Goal: Information Seeking & Learning: Learn about a topic

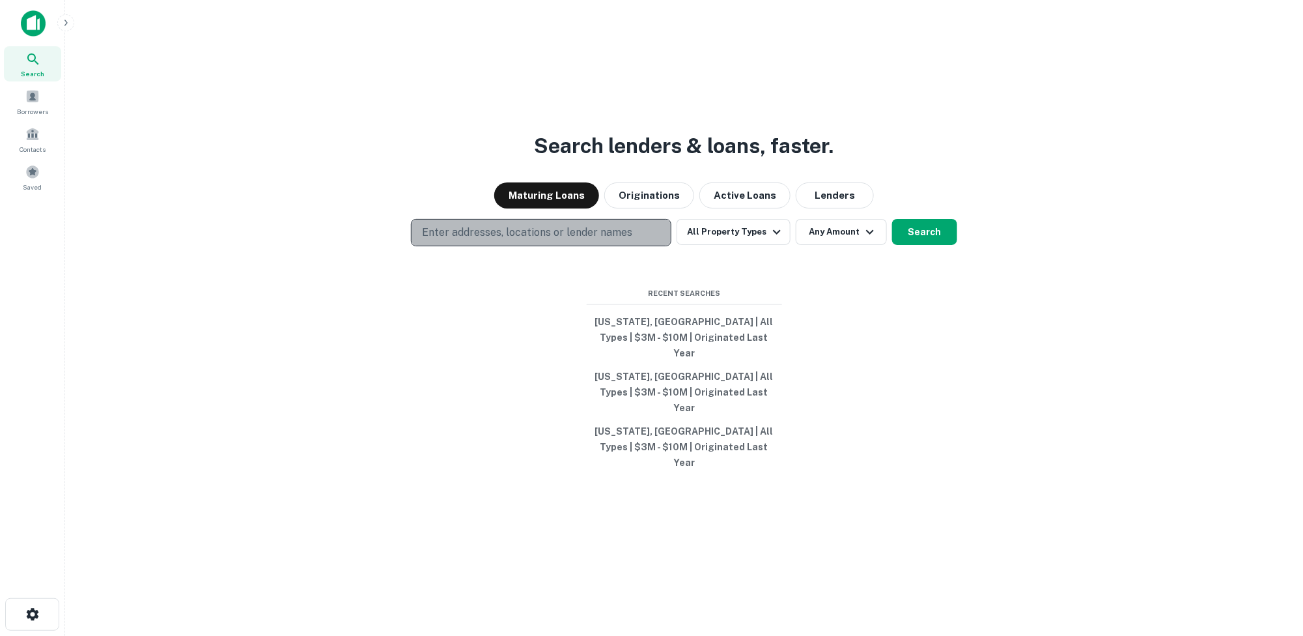
click at [530, 240] on p "Enter addresses, locations or lender names" at bounding box center [527, 233] width 210 height 16
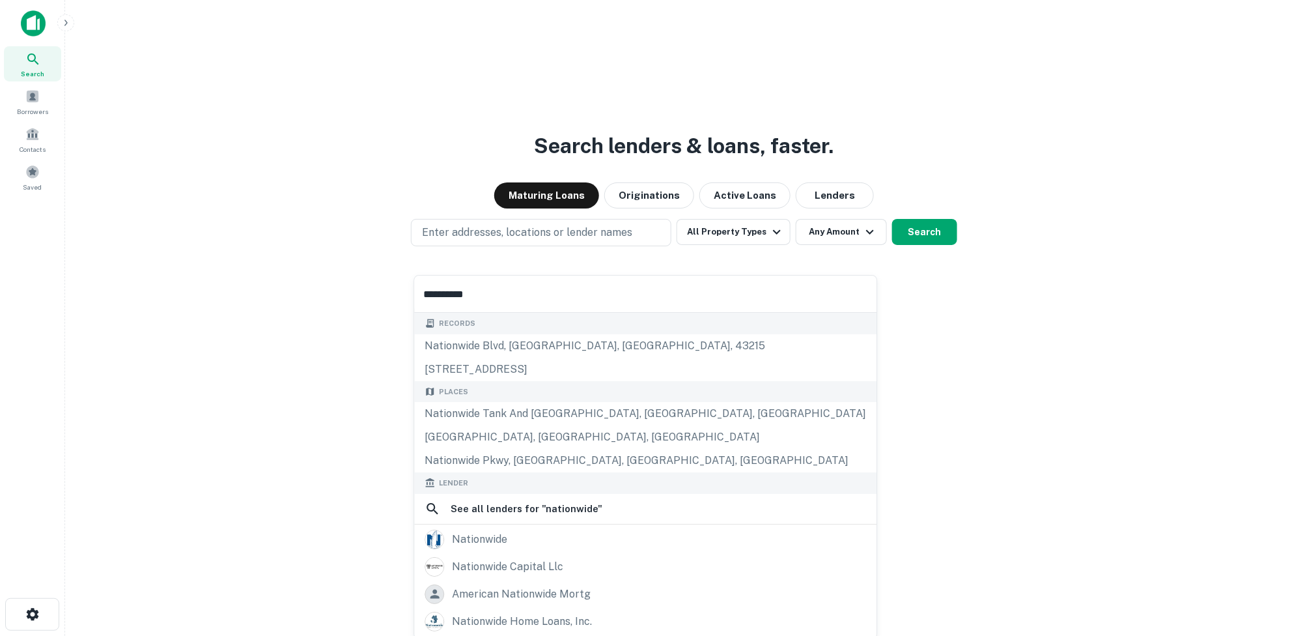
drag, startPoint x: 487, startPoint y: 294, endPoint x: 421, endPoint y: 294, distance: 65.8
click at [421, 294] on input "**********" at bounding box center [645, 294] width 462 height 36
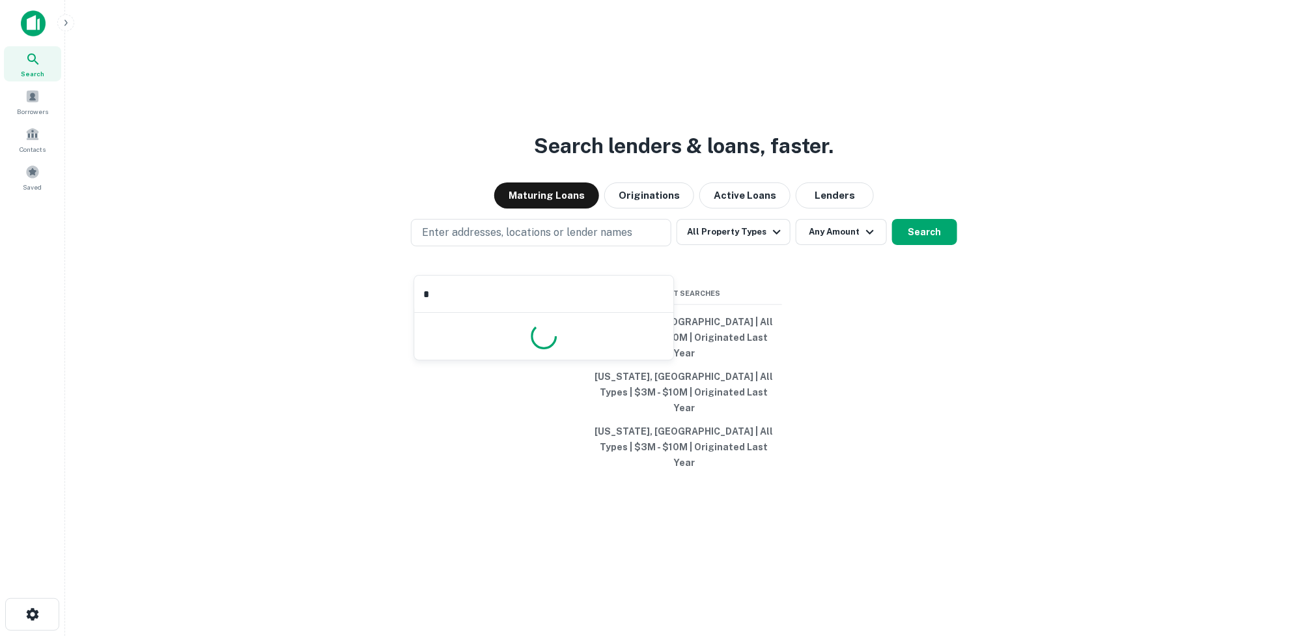
type input "**"
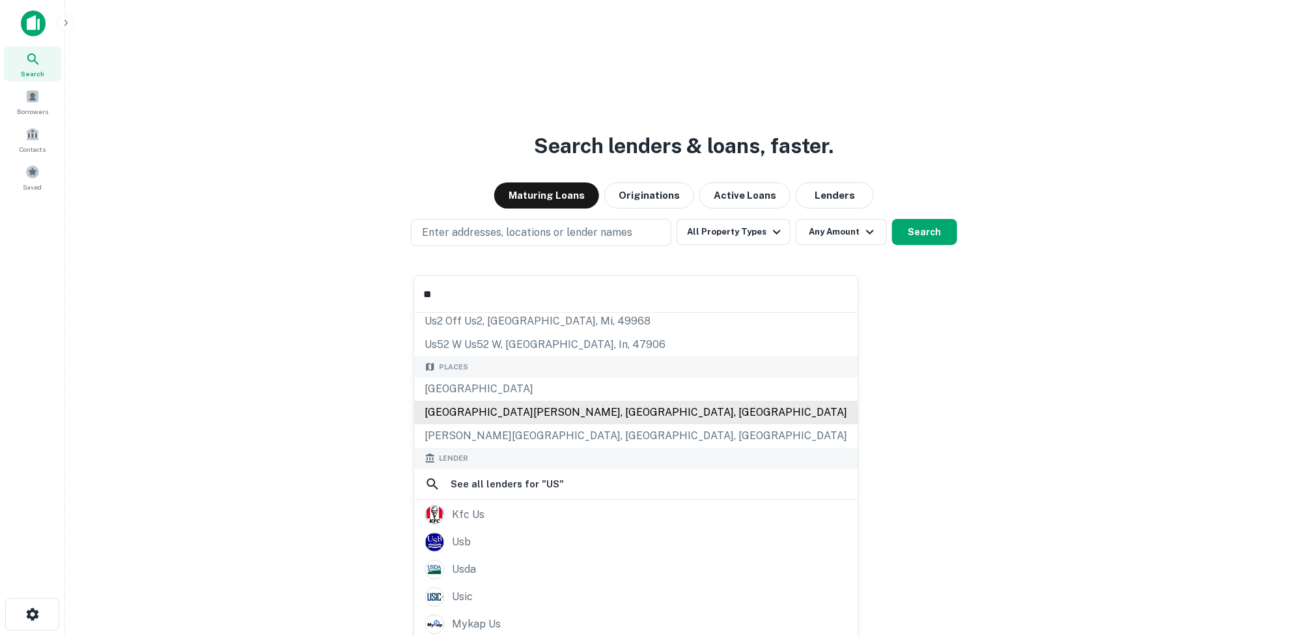
scroll to position [65, 0]
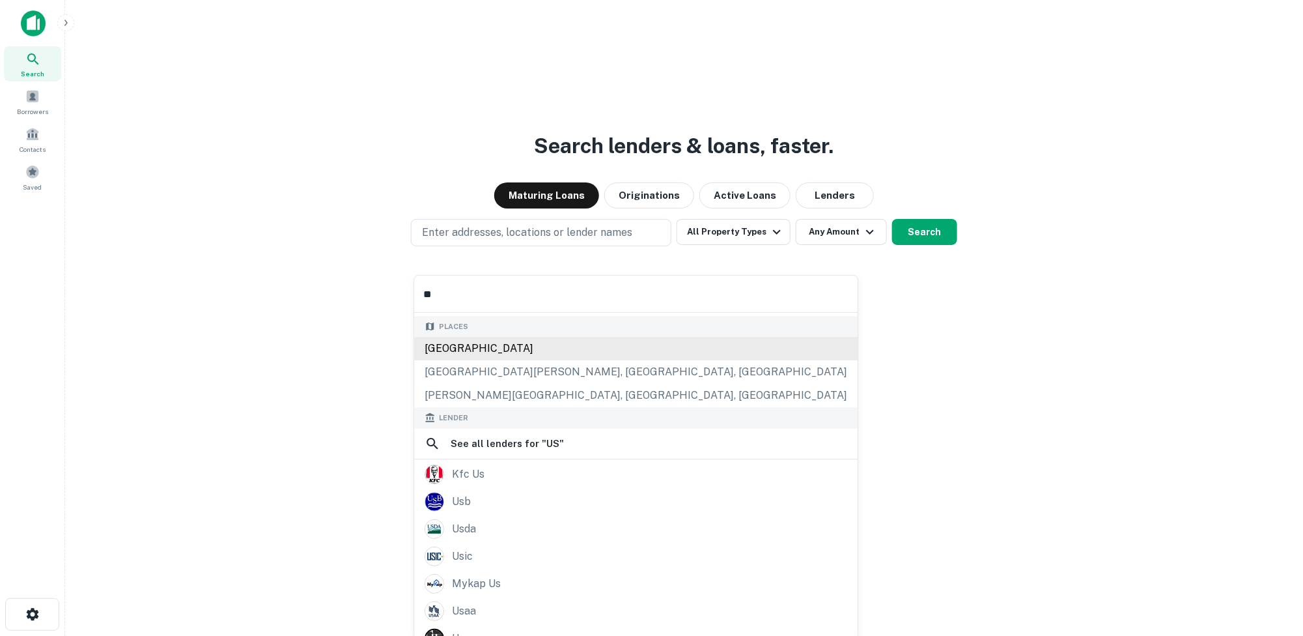
click at [439, 350] on div "Places USA Camp Pendleton North, CA, USA Edwards Air Force Base, CA, USA" at bounding box center [636, 361] width 444 height 91
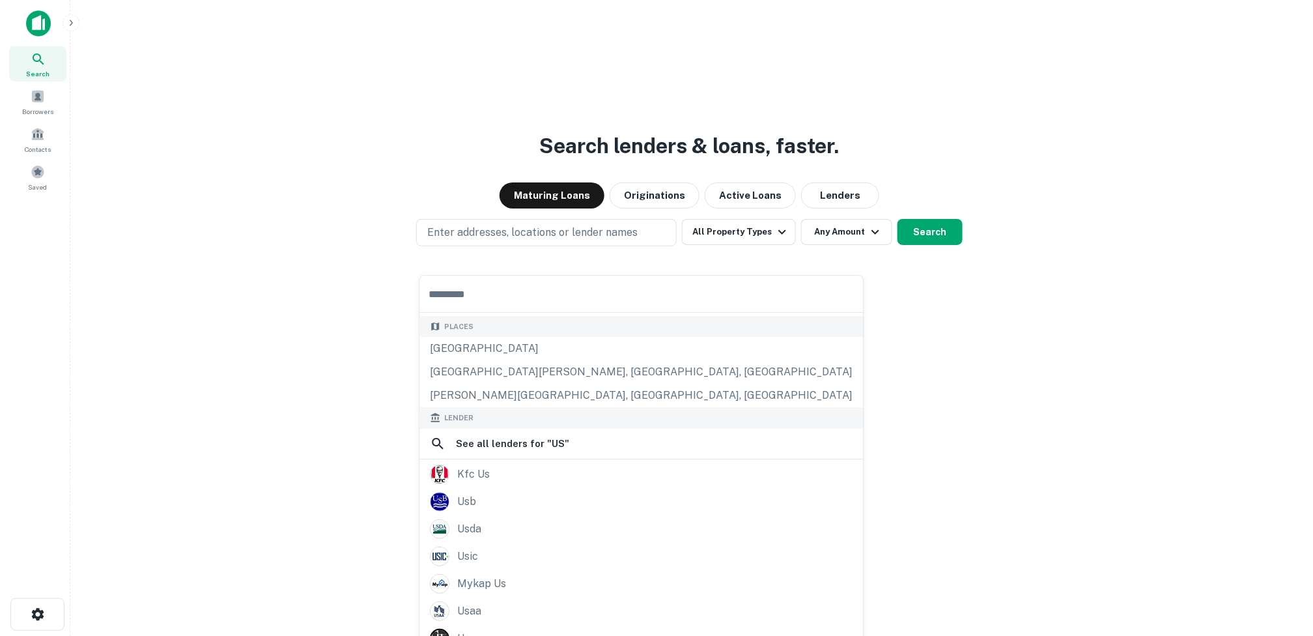
scroll to position [0, 0]
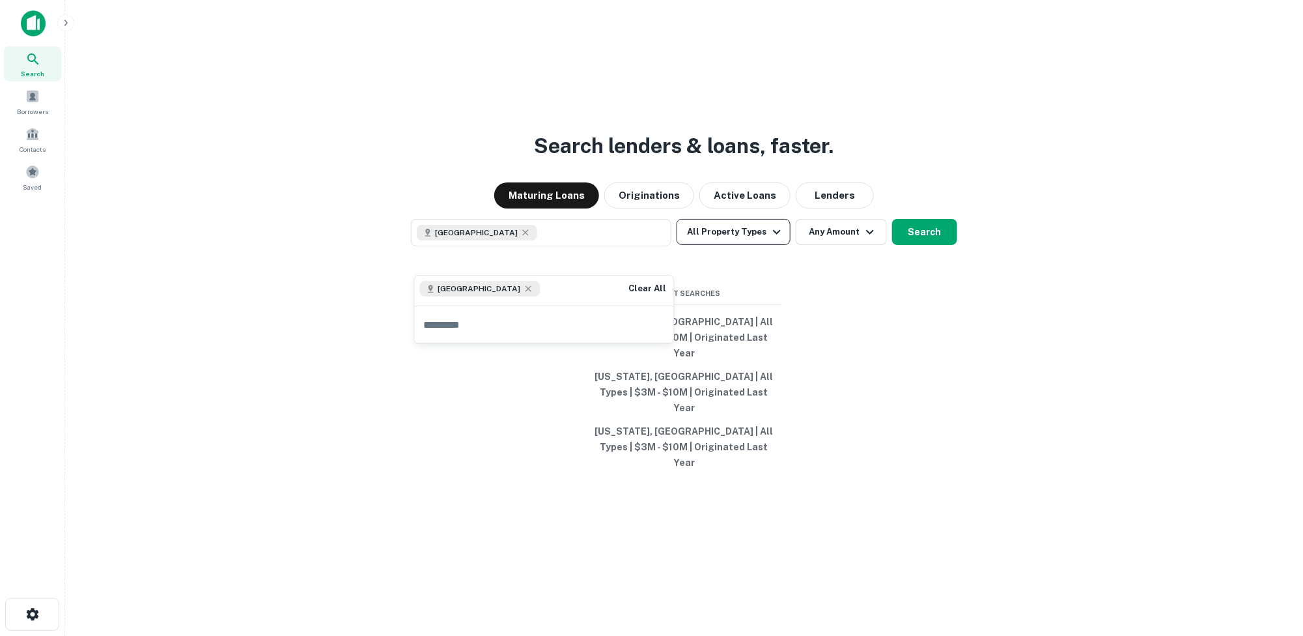
click at [772, 240] on icon "button" at bounding box center [777, 232] width 16 height 16
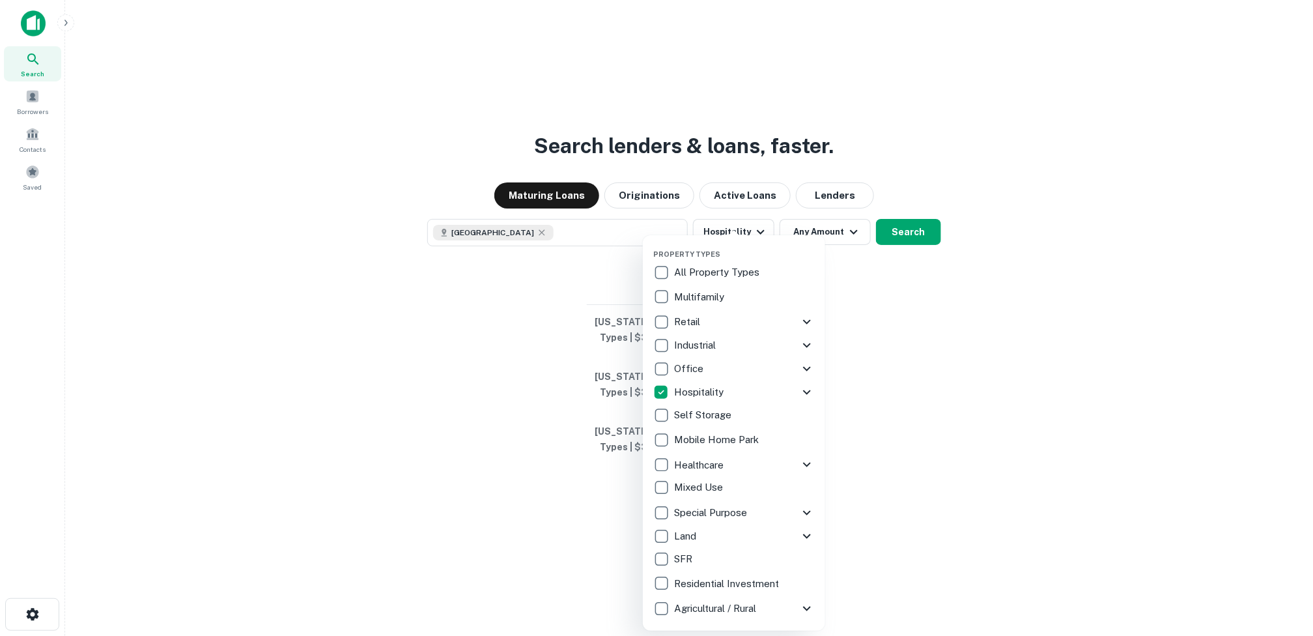
click at [954, 280] on div at bounding box center [656, 318] width 1313 height 636
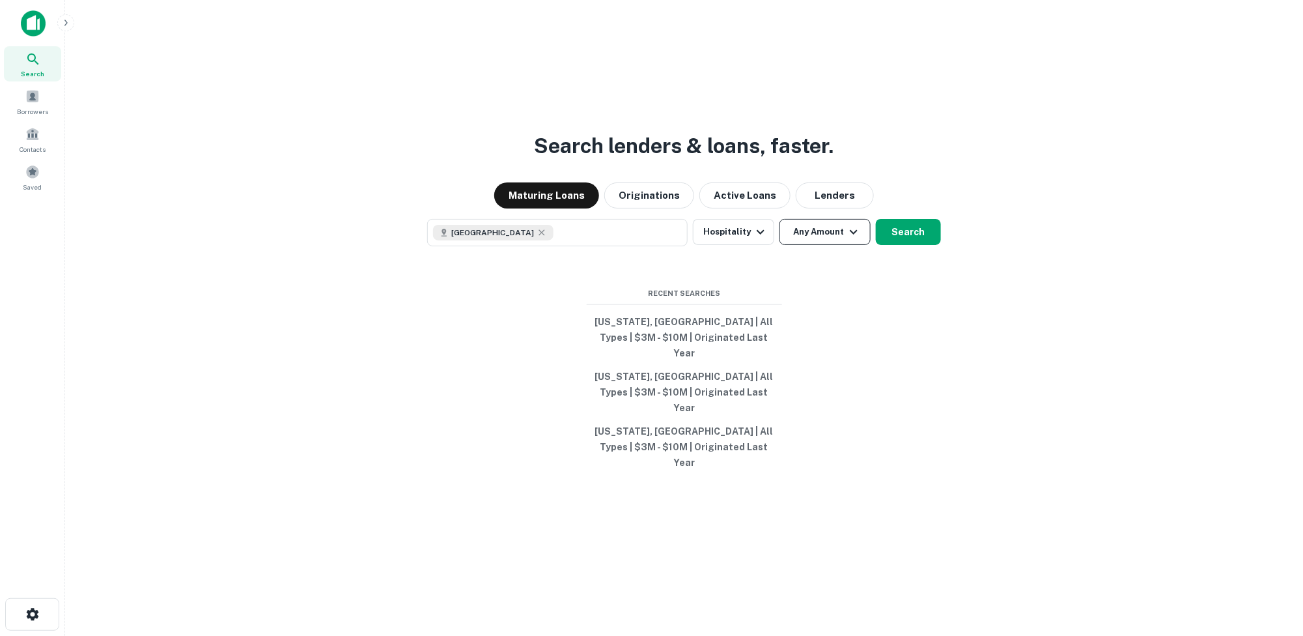
click at [852, 240] on icon "button" at bounding box center [854, 232] width 16 height 16
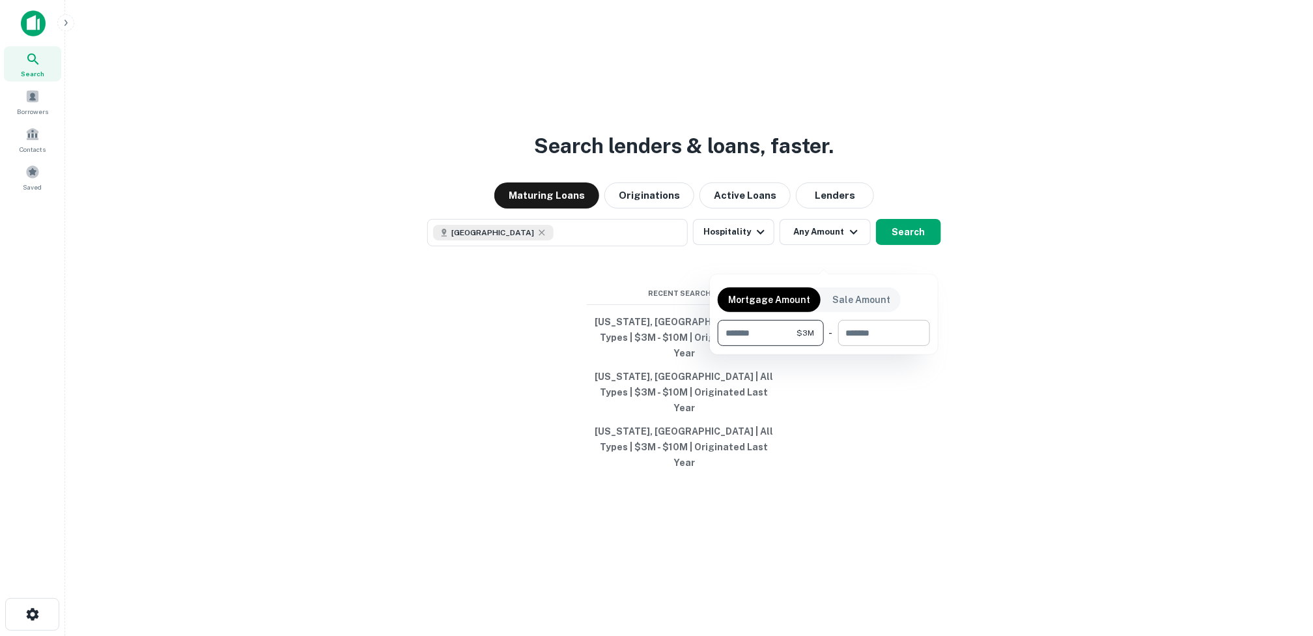
type input "*******"
click at [914, 328] on input "number" at bounding box center [879, 333] width 83 height 26
click at [874, 340] on input "number" at bounding box center [879, 333] width 83 height 26
type input "********"
click at [993, 341] on div at bounding box center [656, 318] width 1313 height 636
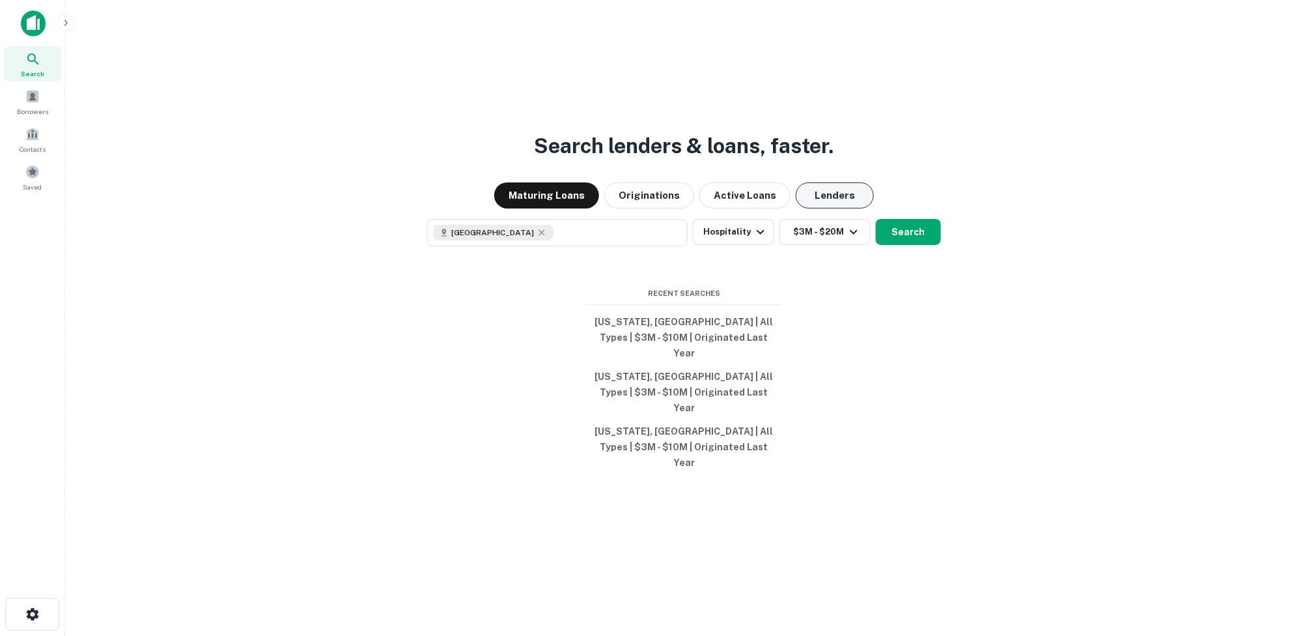
click at [830, 208] on button "Lenders" at bounding box center [835, 195] width 78 height 26
click at [653, 208] on button "Originations" at bounding box center [649, 195] width 90 height 26
click at [800, 208] on button "Lenders" at bounding box center [835, 195] width 78 height 26
click at [896, 245] on button "Search" at bounding box center [908, 232] width 65 height 26
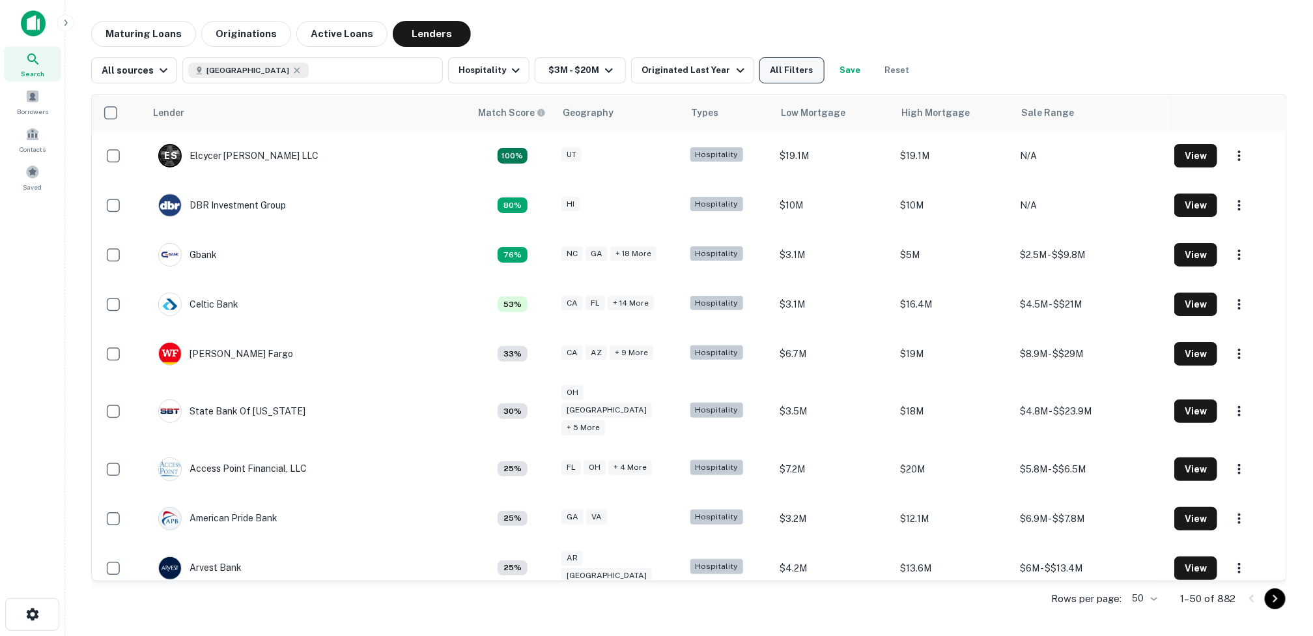
click at [784, 73] on button "All Filters" at bounding box center [791, 70] width 65 height 26
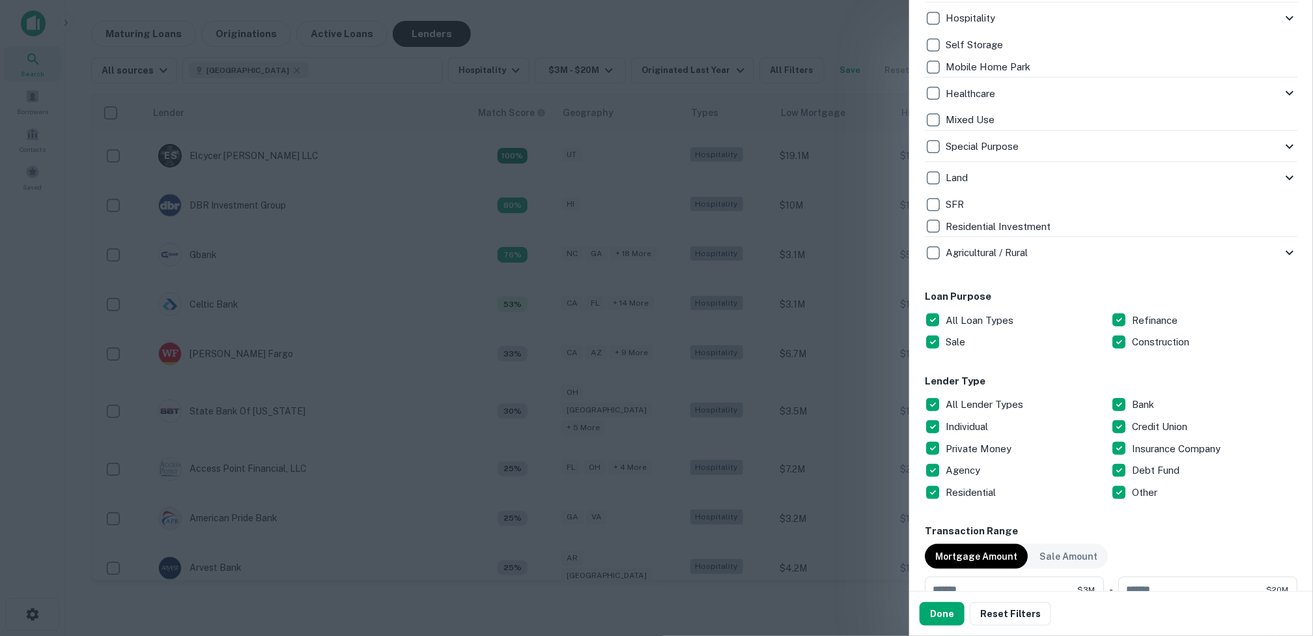
scroll to position [521, 0]
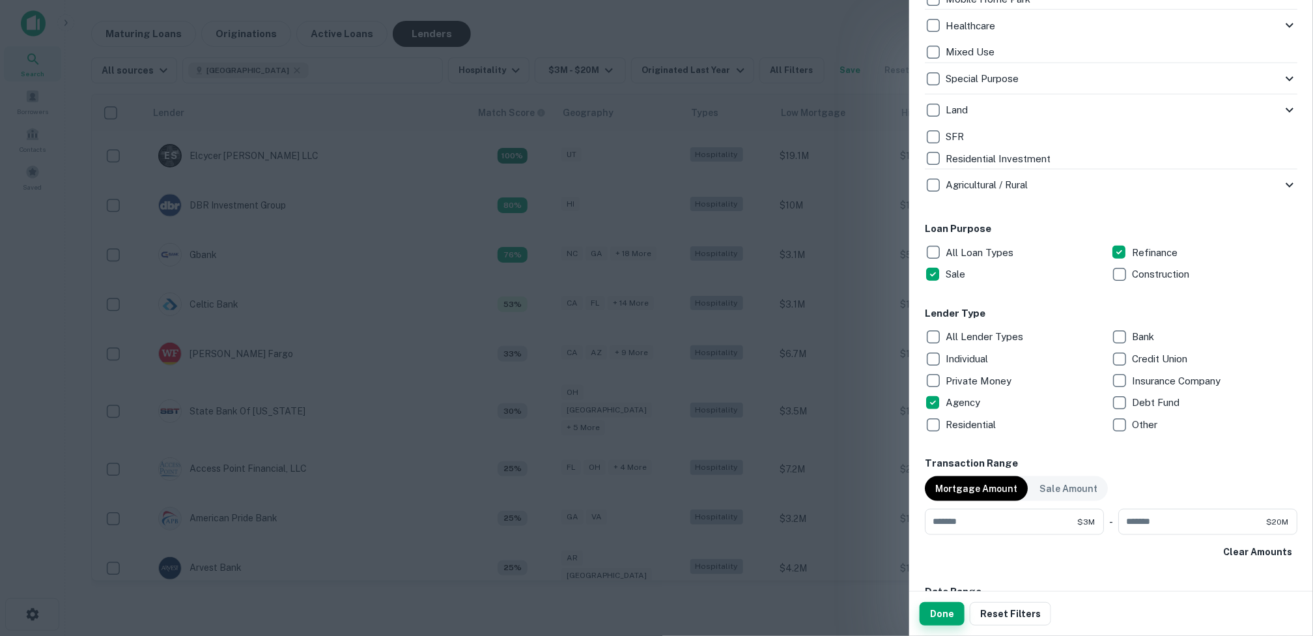
click at [951, 617] on button "Done" at bounding box center [942, 613] width 45 height 23
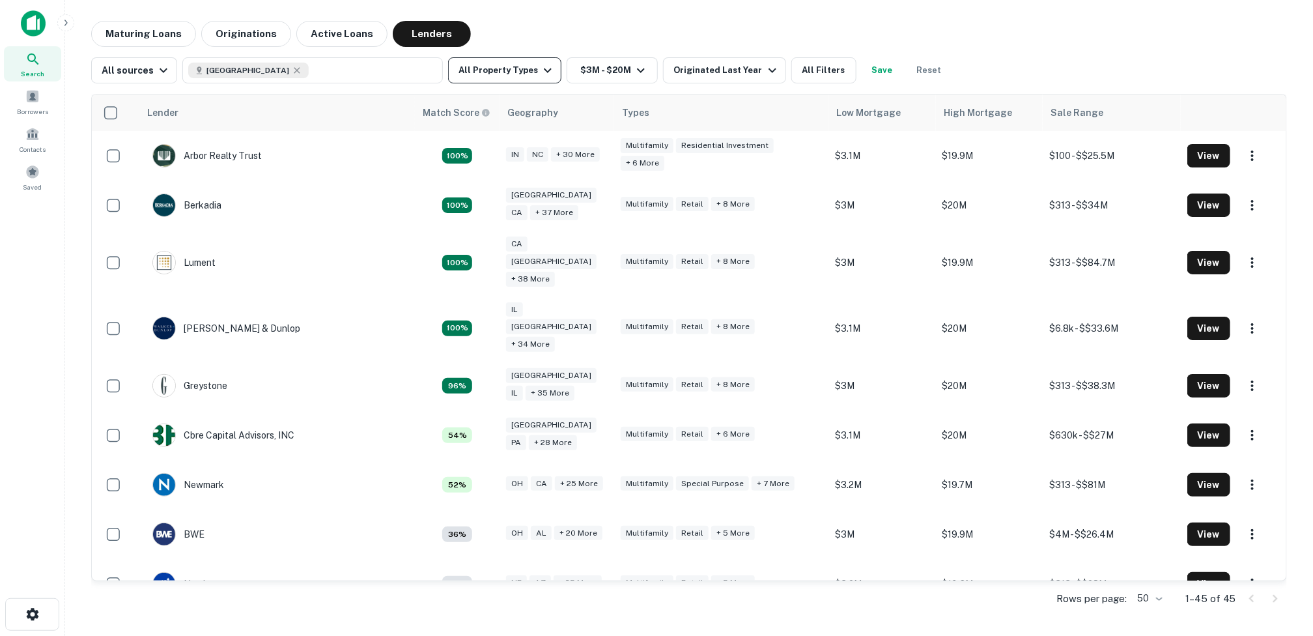
click at [540, 66] on icon "button" at bounding box center [548, 71] width 16 height 16
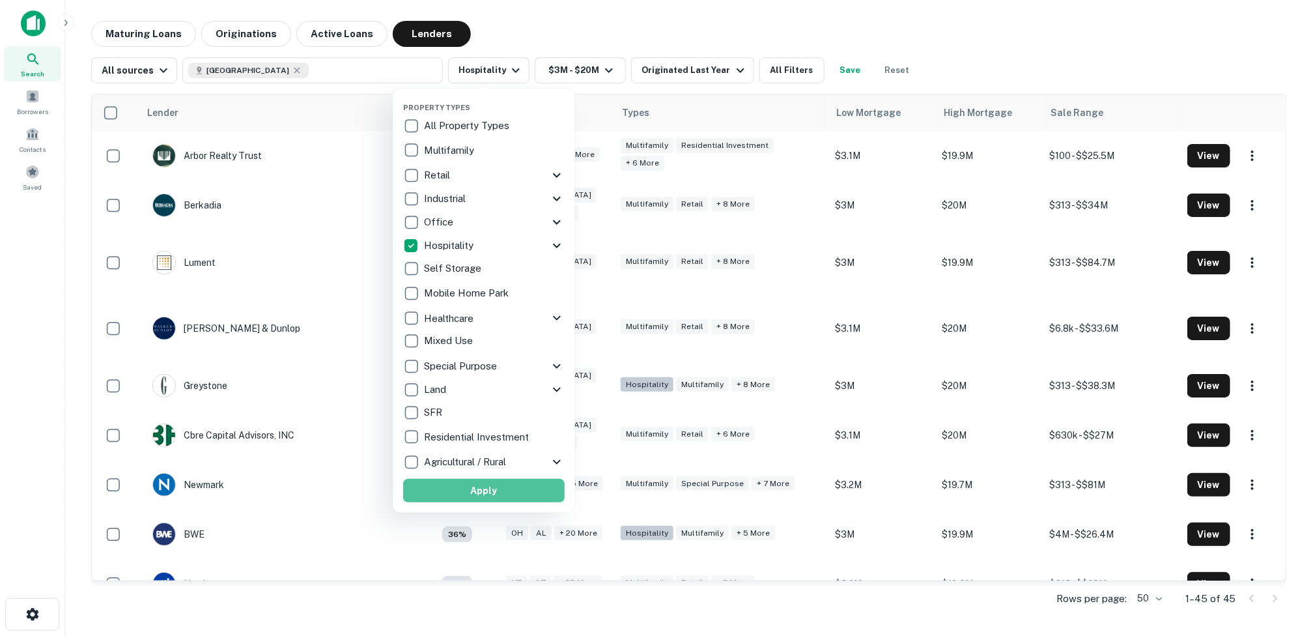
click at [475, 490] on button "Apply" at bounding box center [484, 490] width 162 height 23
